Goal: Information Seeking & Learning: Learn about a topic

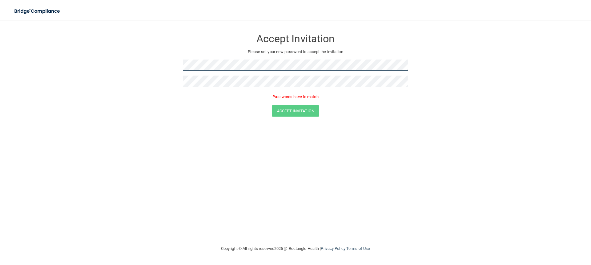
click at [99, 63] on form "Accept Invitation Please set your new password to accept the invitation Passwor…" at bounding box center [295, 75] width 567 height 98
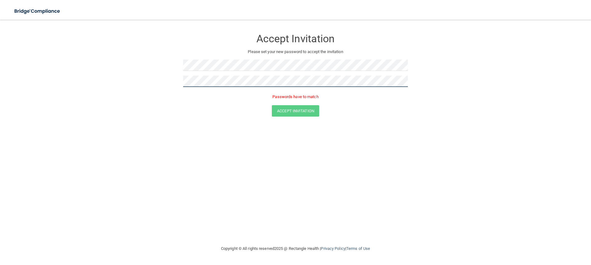
click at [128, 80] on form "Accept Invitation Please set your new password to accept the invitation Passwor…" at bounding box center [295, 75] width 567 height 98
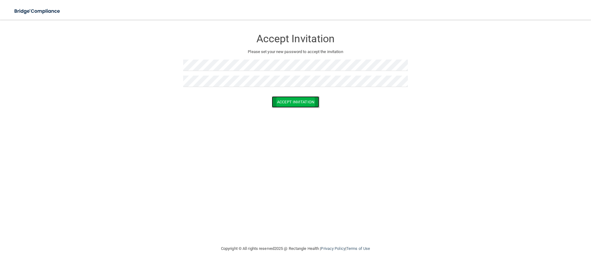
click at [277, 100] on button "Accept Invitation" at bounding box center [295, 101] width 47 height 11
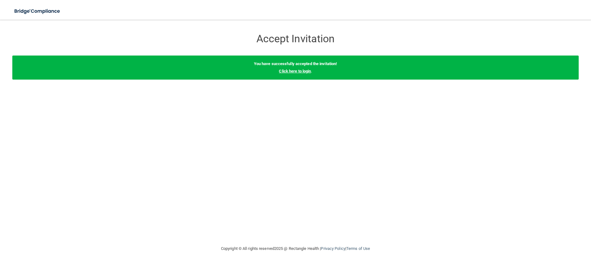
click at [300, 69] on link "Click here to login" at bounding box center [295, 71] width 32 height 5
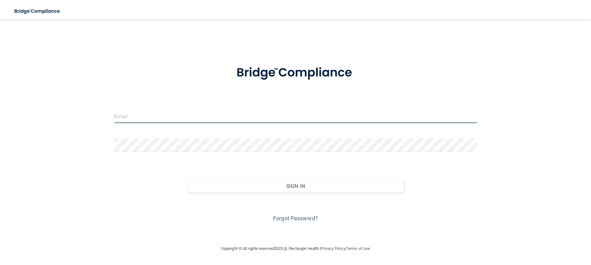
click at [205, 120] on input "email" at bounding box center [295, 116] width 363 height 14
click at [158, 118] on input "email" at bounding box center [295, 116] width 363 height 14
click at [165, 121] on input "email" at bounding box center [295, 116] width 363 height 14
click at [164, 117] on input "email" at bounding box center [295, 116] width 363 height 14
click at [164, 116] on input "email" at bounding box center [295, 116] width 363 height 14
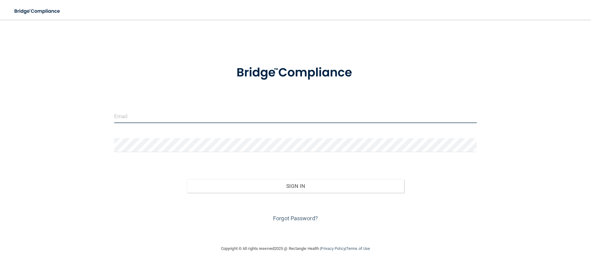
type input "akhunzada@somersetcountynj.gov"
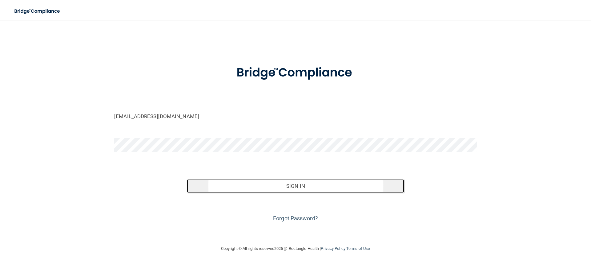
click at [270, 183] on button "Sign In" at bounding box center [296, 186] width 218 height 14
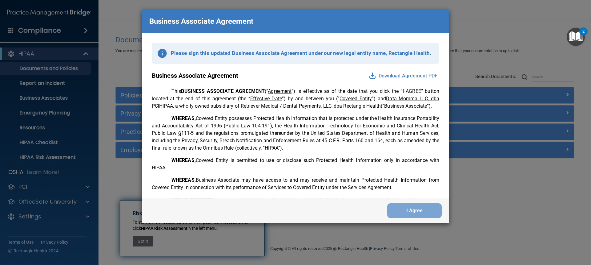
scroll to position [31, 0]
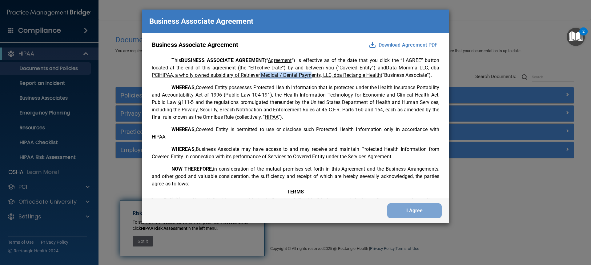
drag, startPoint x: 264, startPoint y: 74, endPoint x: 317, endPoint y: 73, distance: 53.6
click at [315, 73] on u "Data Momma LLC, dba PCIHIPAA, a wholly owned subsidiary of Retriever Medical / …" at bounding box center [296, 71] width 288 height 13
click at [318, 73] on u "Data Momma LLC, dba PCIHIPAA, a wholly owned subsidiary of Retriever Medical / …" at bounding box center [296, 71] width 288 height 13
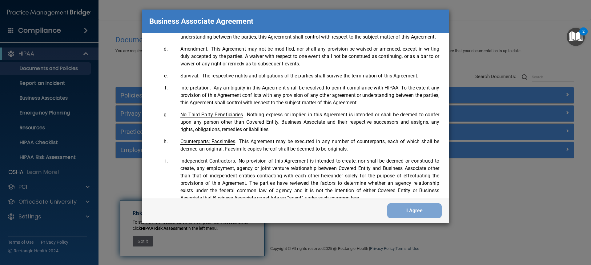
scroll to position [1256, 0]
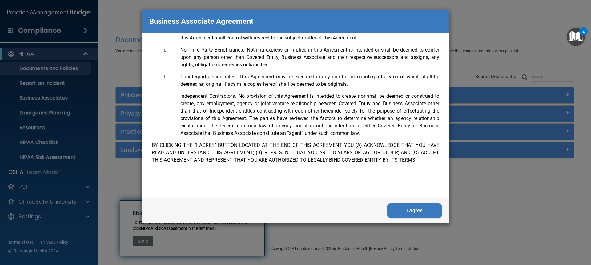
click at [394, 205] on button "I Agree" at bounding box center [414, 210] width 55 height 15
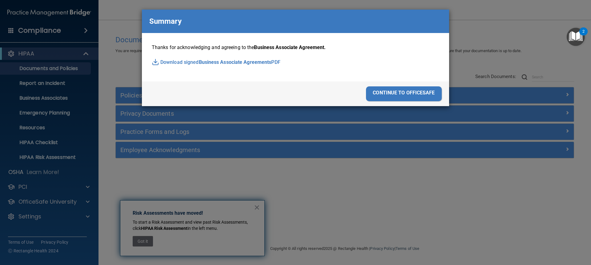
click at [388, 92] on div "continue to officesafe" at bounding box center [404, 93] width 76 height 15
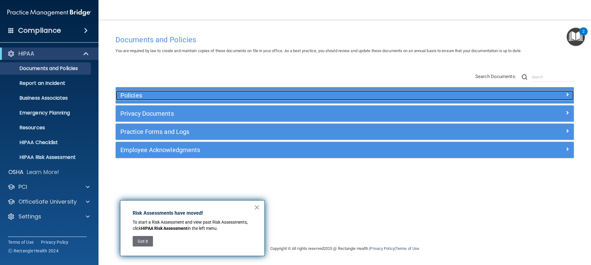
click at [156, 99] on div "Policies" at bounding box center [288, 95] width 344 height 10
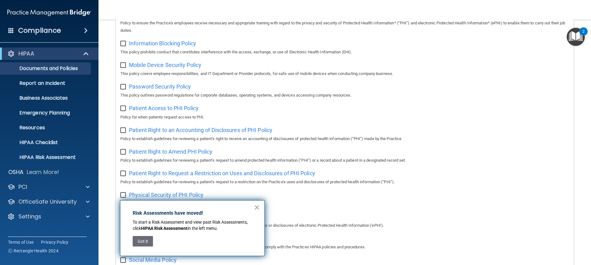
scroll to position [0, 0]
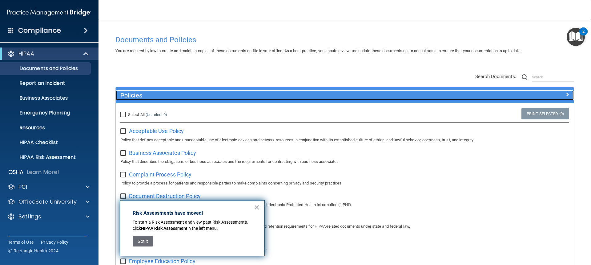
click at [236, 95] on h5 "Policies" at bounding box center [287, 95] width 334 height 7
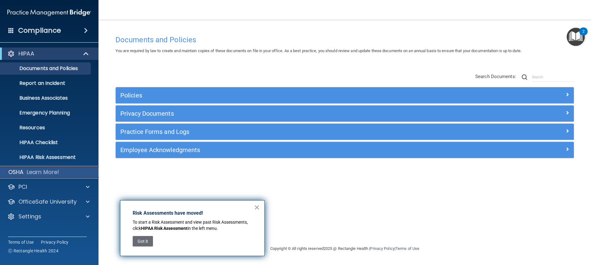
click at [42, 175] on p "Learn More!" at bounding box center [43, 171] width 33 height 7
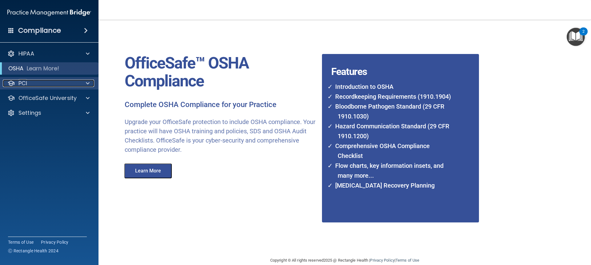
click at [49, 83] on div "PCI" at bounding box center [41, 82] width 76 height 7
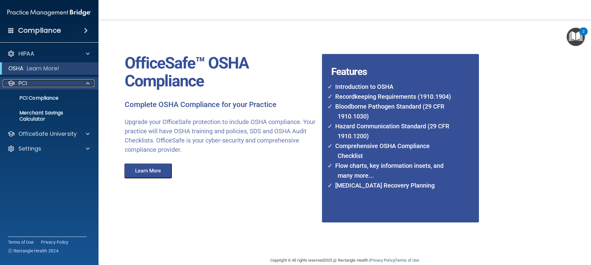
click at [49, 83] on div "PCI" at bounding box center [41, 82] width 76 height 7
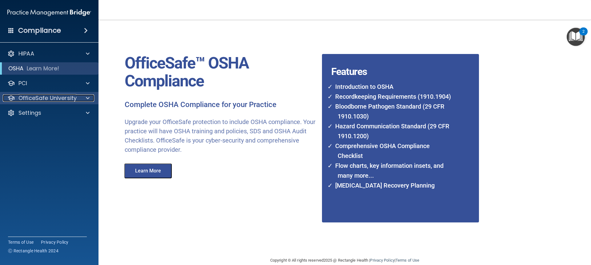
click at [52, 100] on p "OfficeSafe University" at bounding box center [47, 97] width 58 height 7
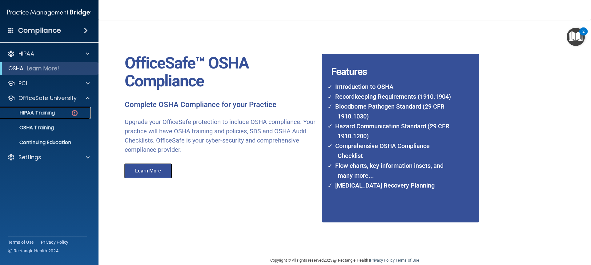
click at [53, 112] on p "HIPAA Training" at bounding box center [29, 113] width 51 height 6
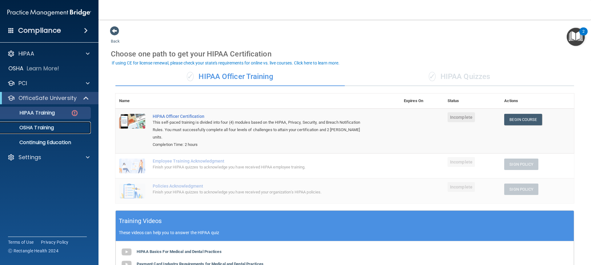
click at [34, 130] on p "OSHA Training" at bounding box center [29, 127] width 50 height 6
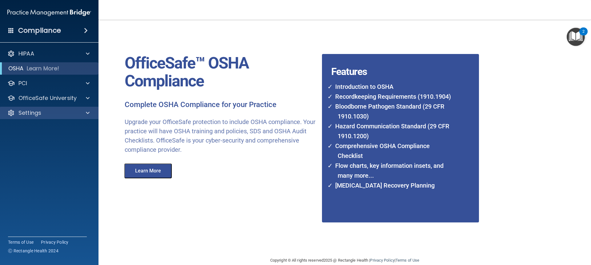
click at [39, 108] on div "Settings" at bounding box center [49, 113] width 99 height 12
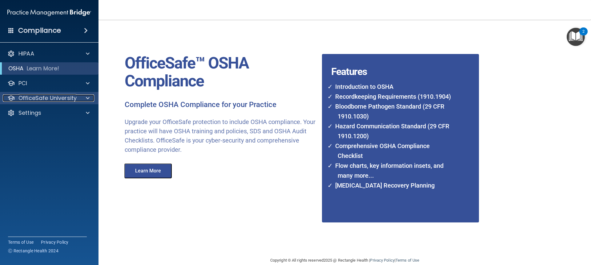
click at [50, 99] on p "OfficeSafe University" at bounding box center [47, 97] width 58 height 7
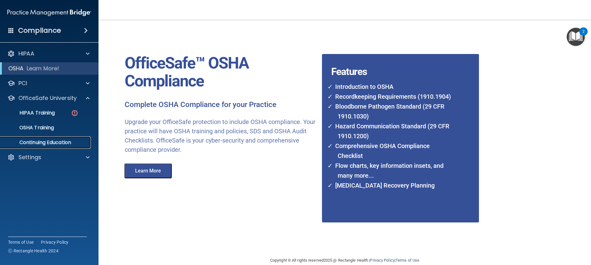
click at [43, 140] on p "Continuing Education" at bounding box center [46, 142] width 84 height 6
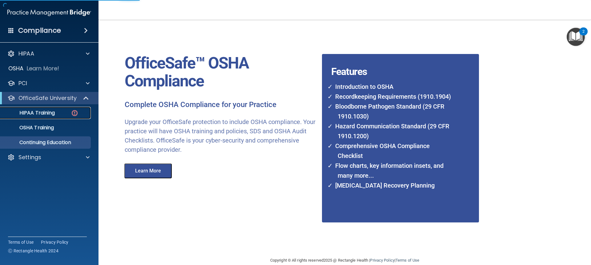
click at [50, 113] on p "HIPAA Training" at bounding box center [29, 113] width 51 height 6
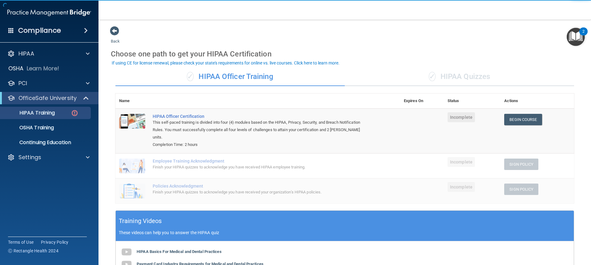
click at [60, 33] on h4 "Compliance" at bounding box center [39, 30] width 43 height 9
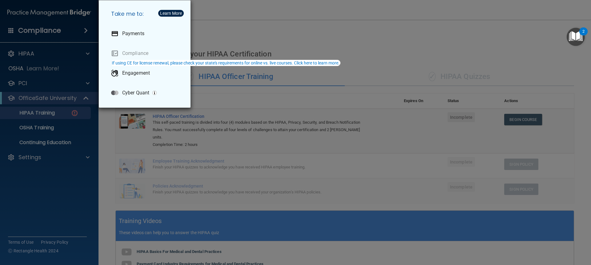
click at [332, 44] on div "Take me to: Payments Compliance Engagement Cyber Quant" at bounding box center [295, 132] width 591 height 265
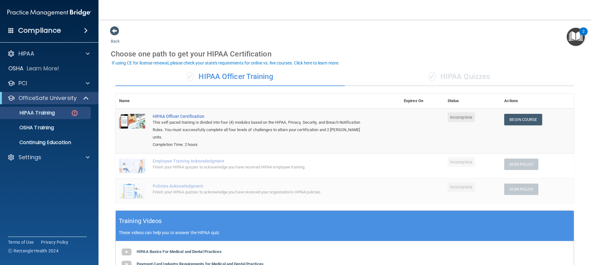
click at [418, 81] on div "✓ HIPAA Quizzes" at bounding box center [459, 76] width 229 height 18
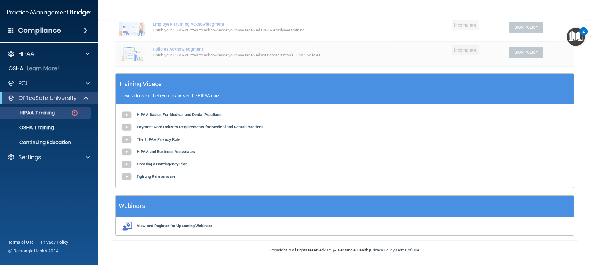
scroll to position [13, 0]
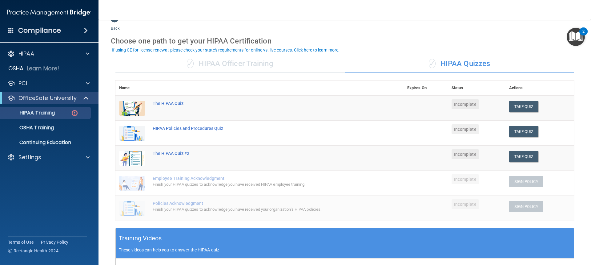
click at [259, 88] on th at bounding box center [276, 87] width 255 height 15
click at [261, 69] on div "✓ HIPAA Officer Training" at bounding box center [229, 64] width 229 height 18
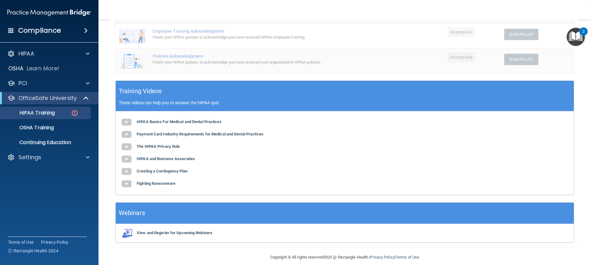
scroll to position [6, 0]
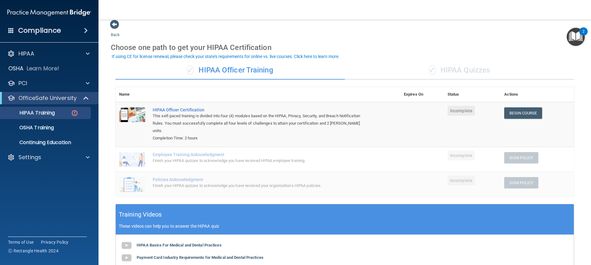
click at [395, 71] on div "✓ HIPAA Quizzes" at bounding box center [459, 70] width 229 height 18
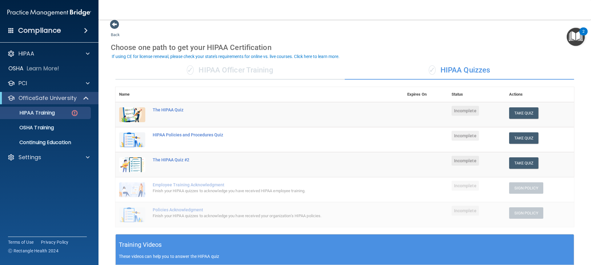
click at [259, 69] on div "✓ HIPAA Officer Training" at bounding box center [229, 70] width 229 height 18
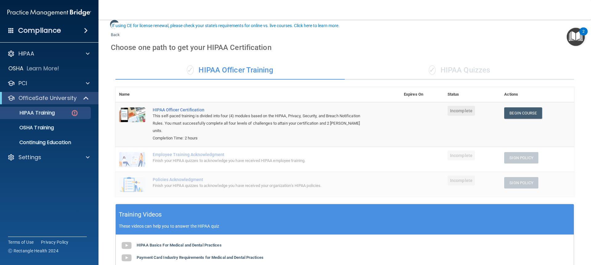
scroll to position [130, 0]
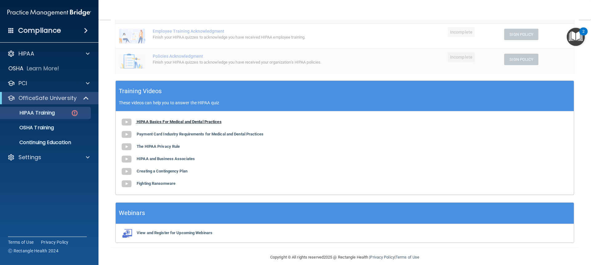
click at [172, 119] on b "HIPAA Basics For Medical and Dental Practices" at bounding box center [179, 121] width 85 height 5
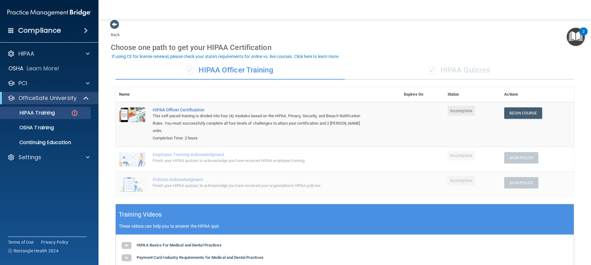
scroll to position [0, 0]
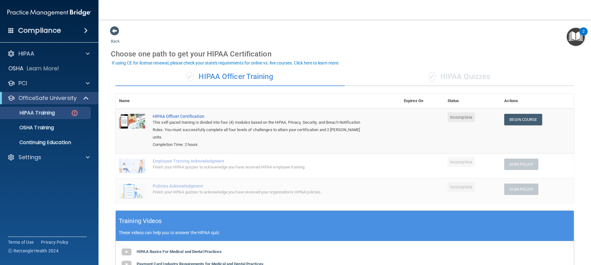
click at [487, 65] on div "✓ HIPAA Officer Training ✓ HIPAA Quizzes Name Expires On Status Actions HIPAA O…" at bounding box center [345, 220] width 468 height 314
click at [484, 72] on div "✓ HIPAA Quizzes" at bounding box center [459, 76] width 229 height 18
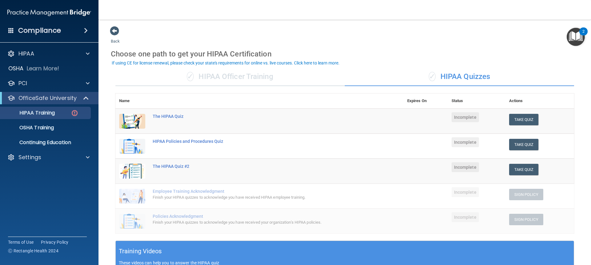
click at [280, 78] on div "✓ HIPAA Officer Training" at bounding box center [229, 76] width 229 height 18
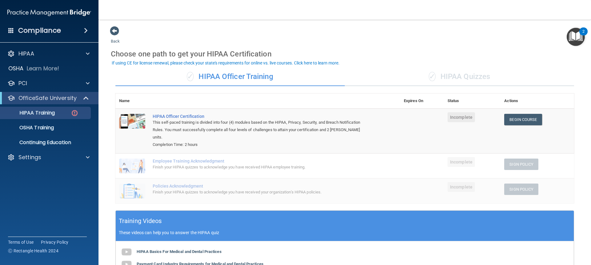
scroll to position [130, 0]
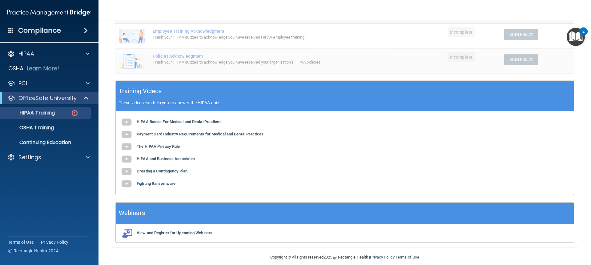
drag, startPoint x: 181, startPoint y: 127, endPoint x: 157, endPoint y: 123, distance: 25.0
drag, startPoint x: 157, startPoint y: 123, endPoint x: 156, endPoint y: 127, distance: 3.5
click at [156, 131] on b "Payment Card Industry Requirements for Medical and Dental Practices" at bounding box center [200, 133] width 127 height 5
